Goal: Navigation & Orientation: Find specific page/section

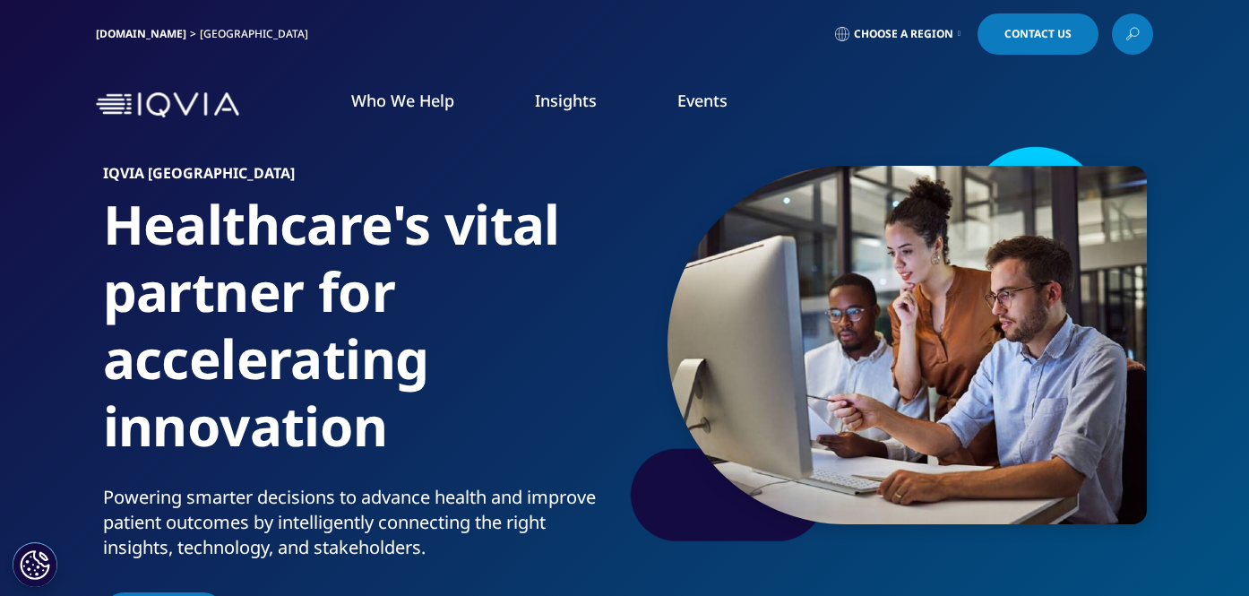
click at [101, 102] on img at bounding box center [167, 105] width 143 height 26
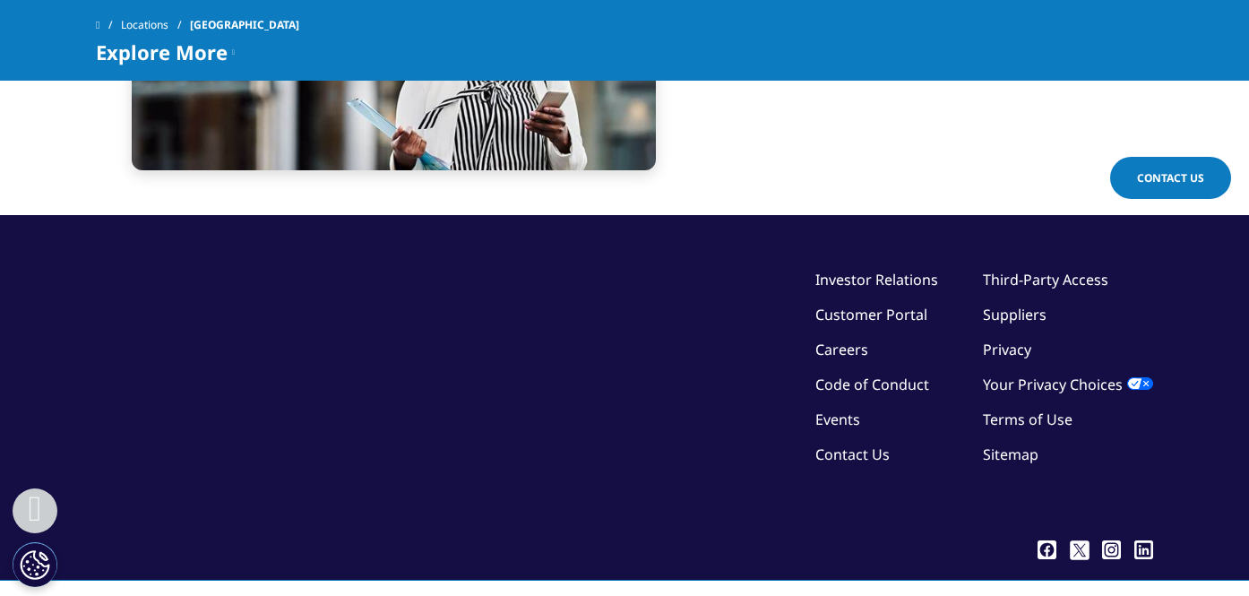
scroll to position [4101, 0]
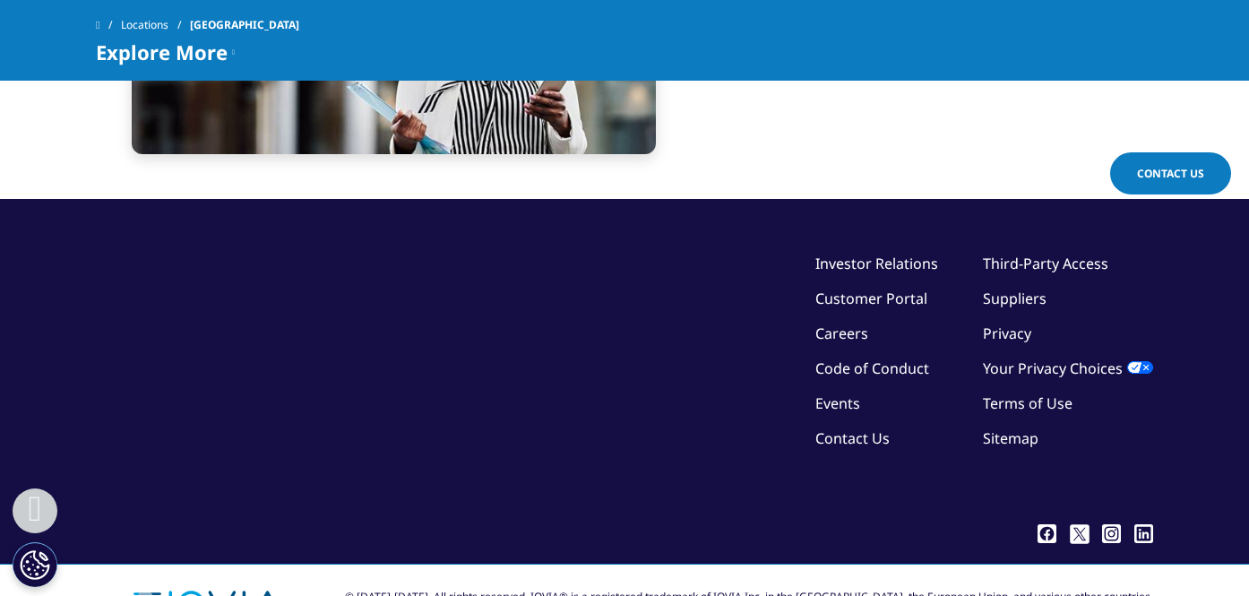
click at [848, 329] on link "Careers" at bounding box center [841, 333] width 53 height 20
